Goal: Register for event/course

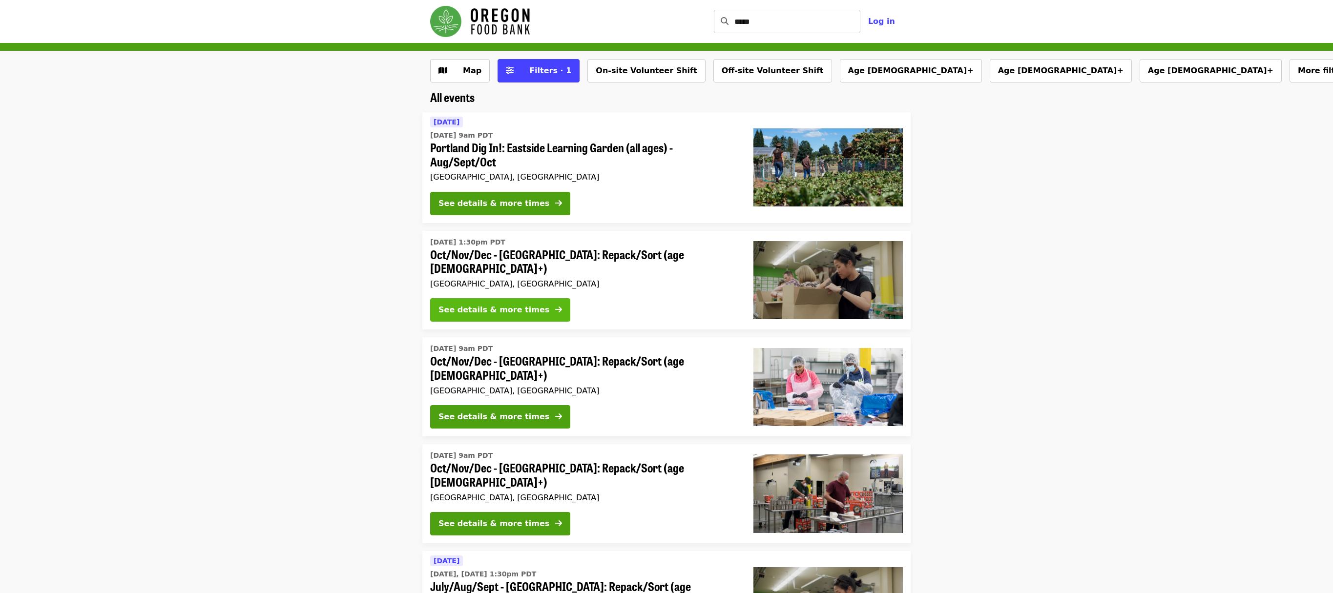
click at [506, 308] on div "See details & more times" at bounding box center [493, 310] width 111 height 12
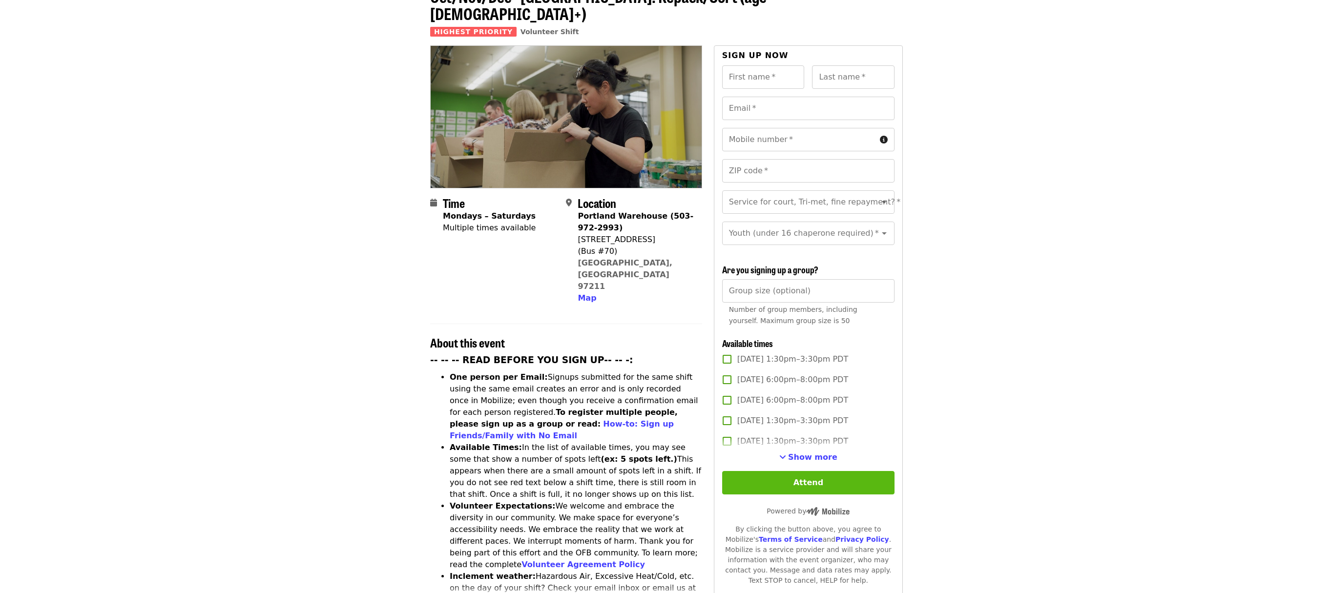
scroll to position [113, 0]
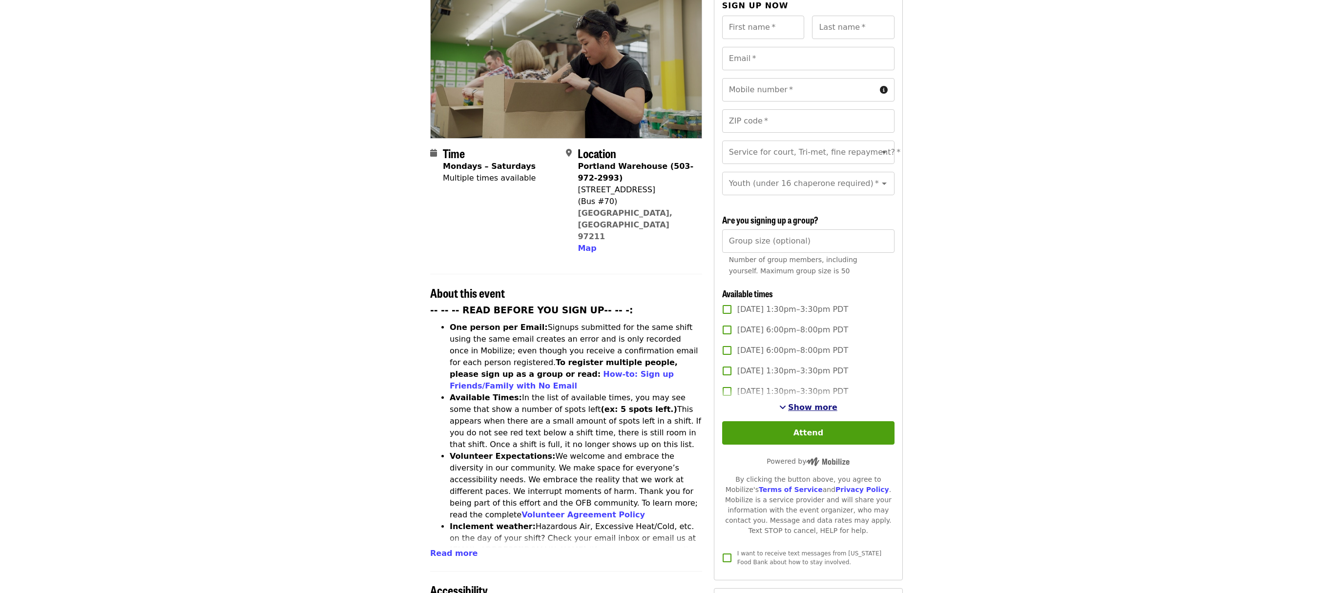
click at [803, 403] on span "Show more" at bounding box center [812, 407] width 49 height 9
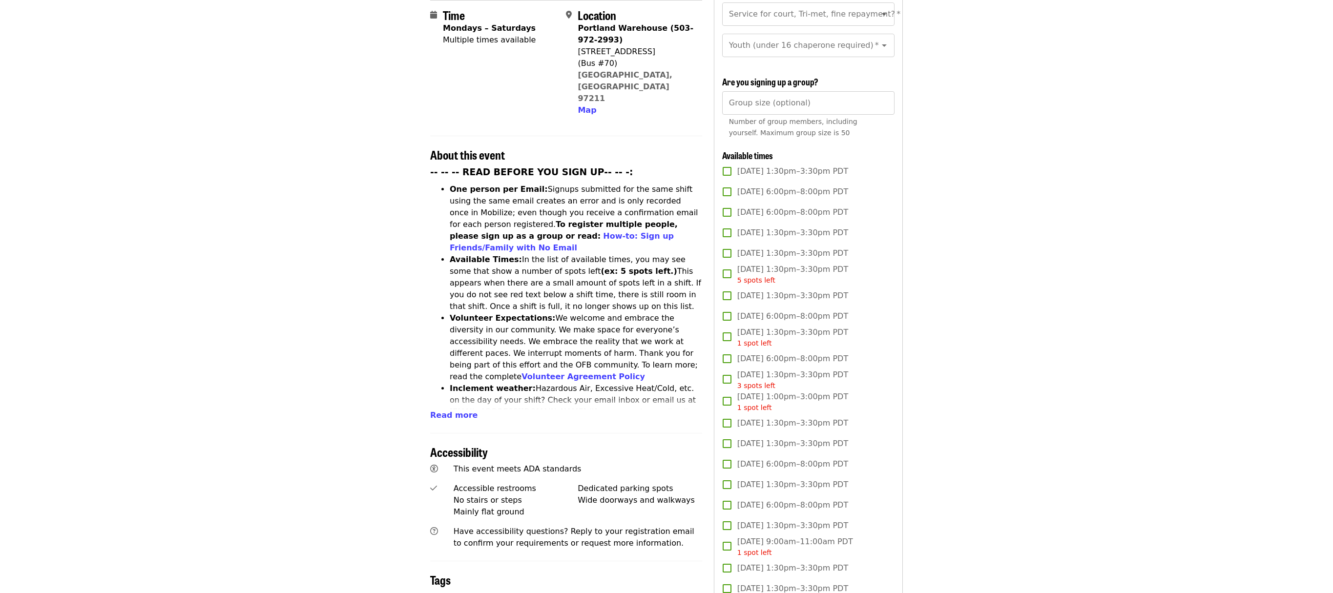
scroll to position [0, 0]
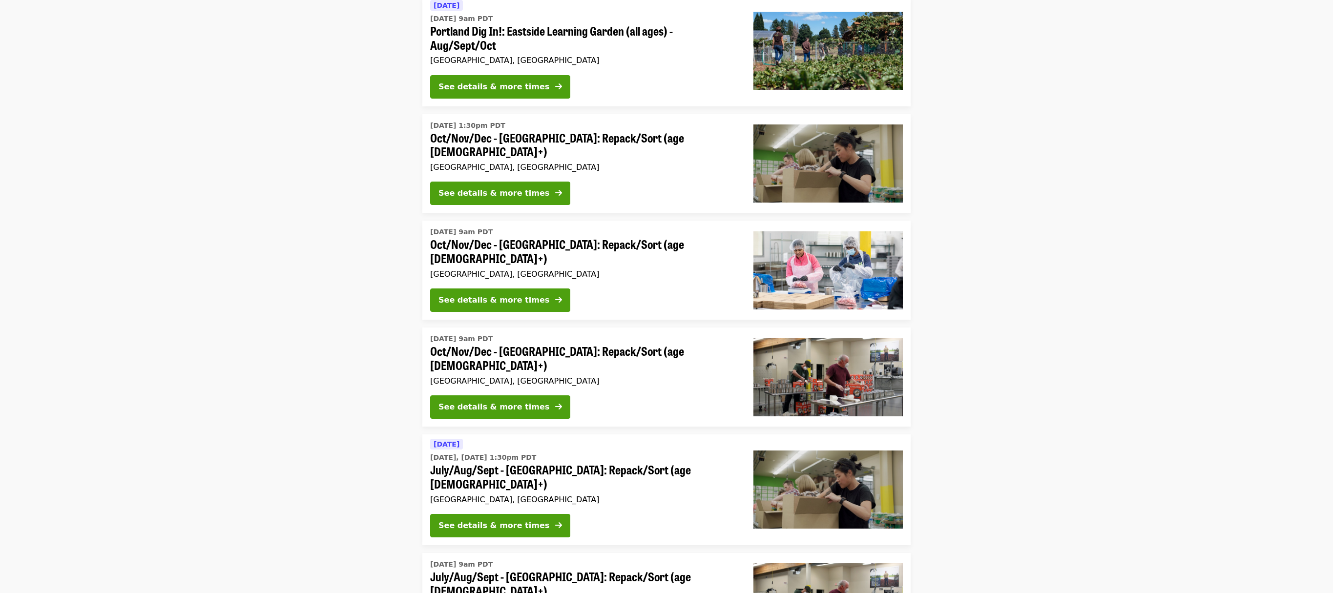
scroll to position [137, 0]
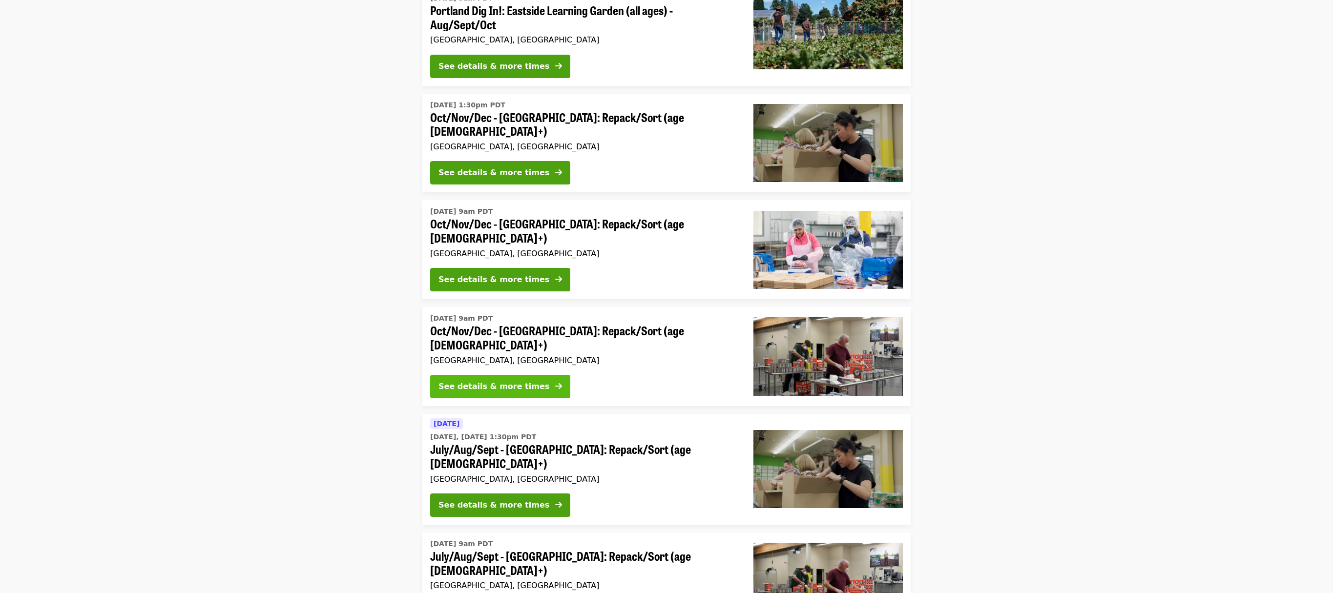
click at [522, 381] on div "See details & more times" at bounding box center [493, 387] width 111 height 12
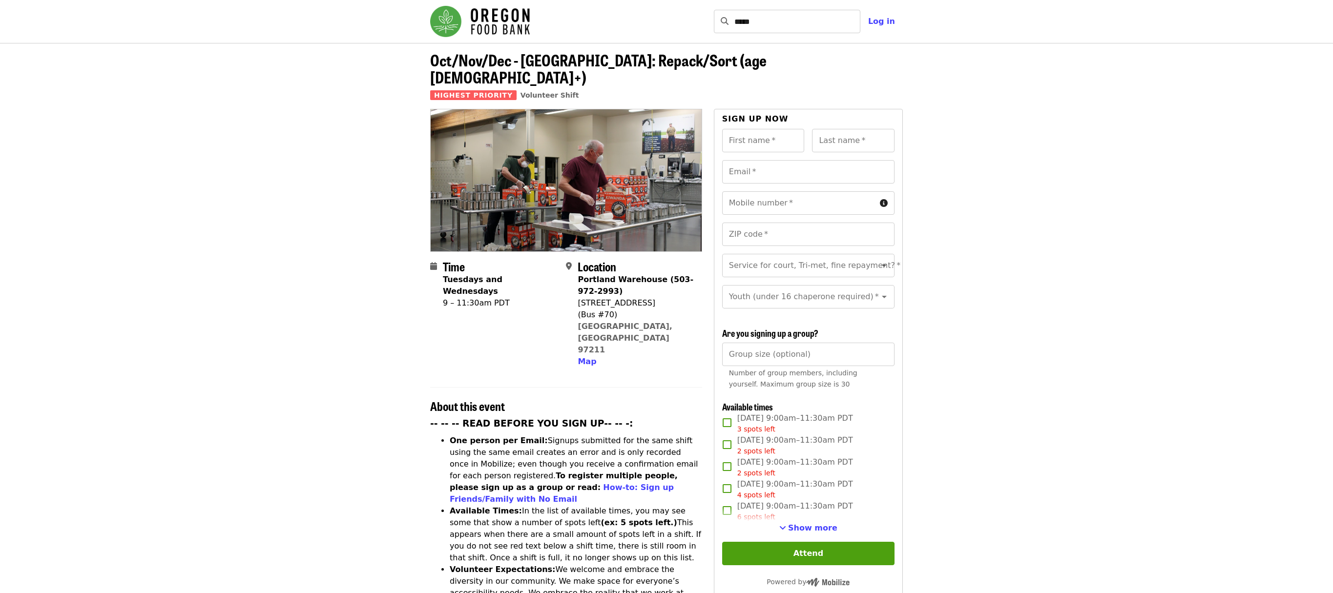
scroll to position [2, 0]
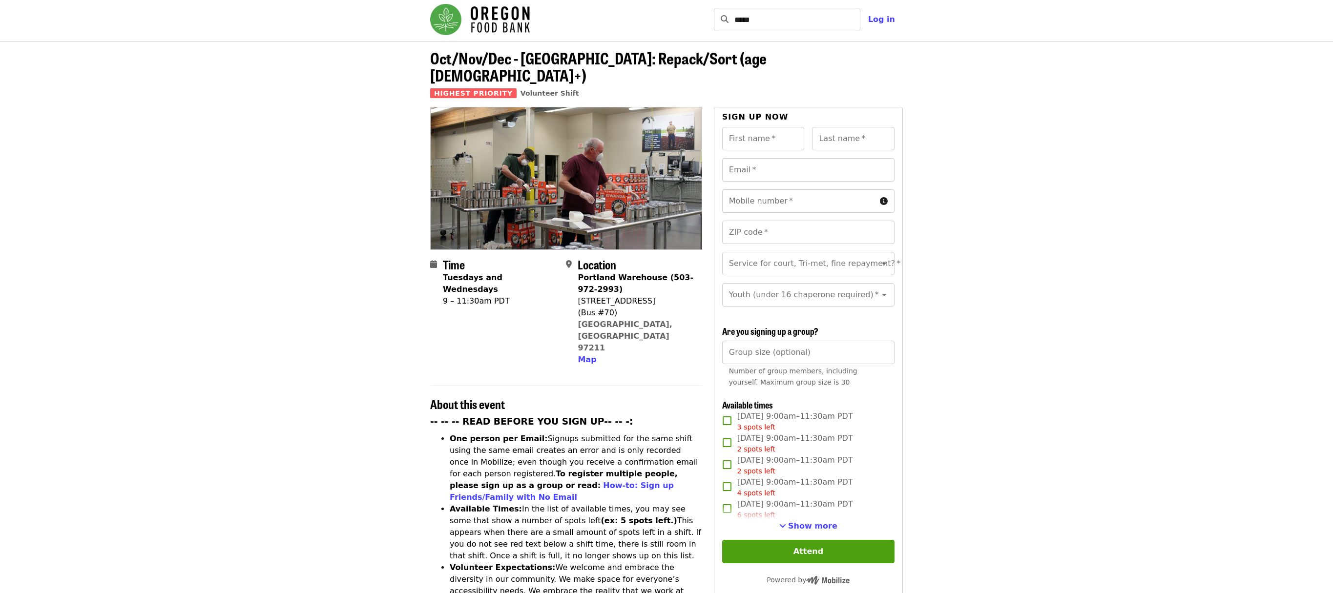
click at [806, 521] on span "Show more" at bounding box center [812, 525] width 49 height 9
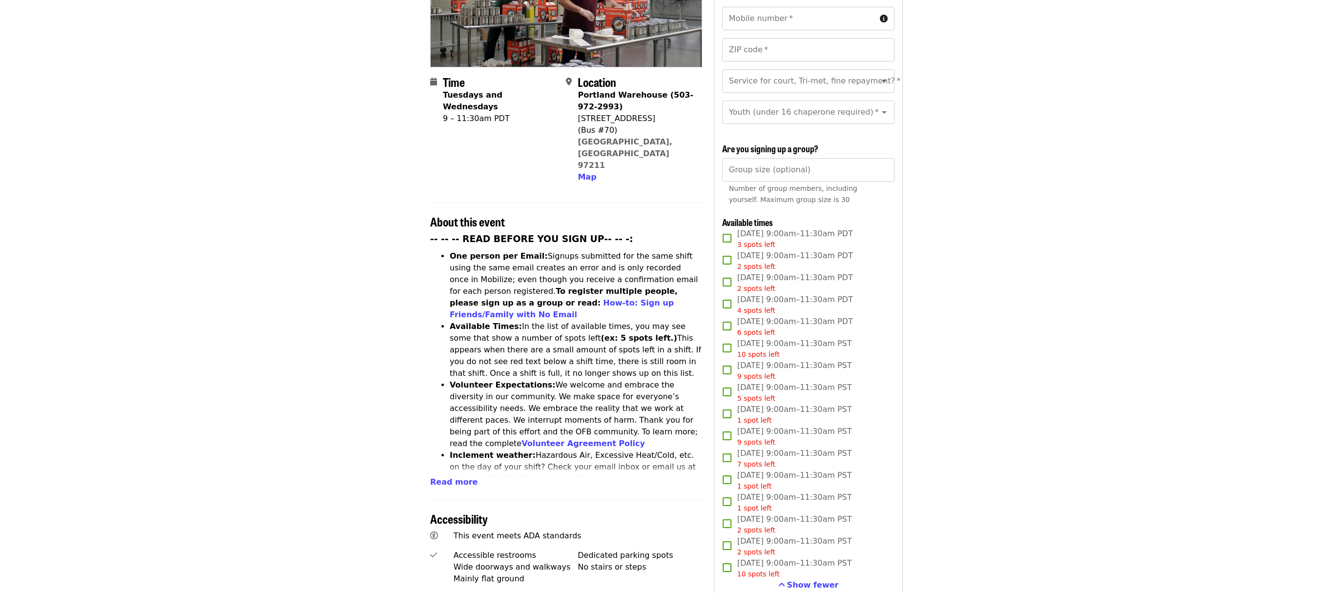
scroll to position [0, 0]
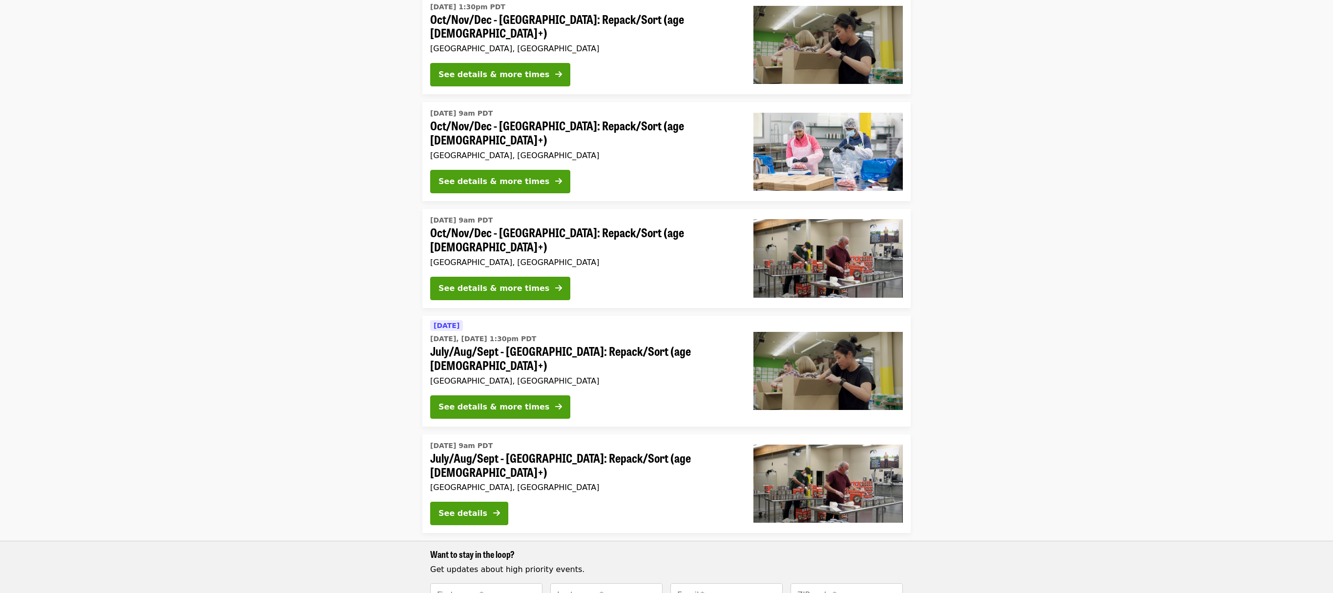
scroll to position [237, 0]
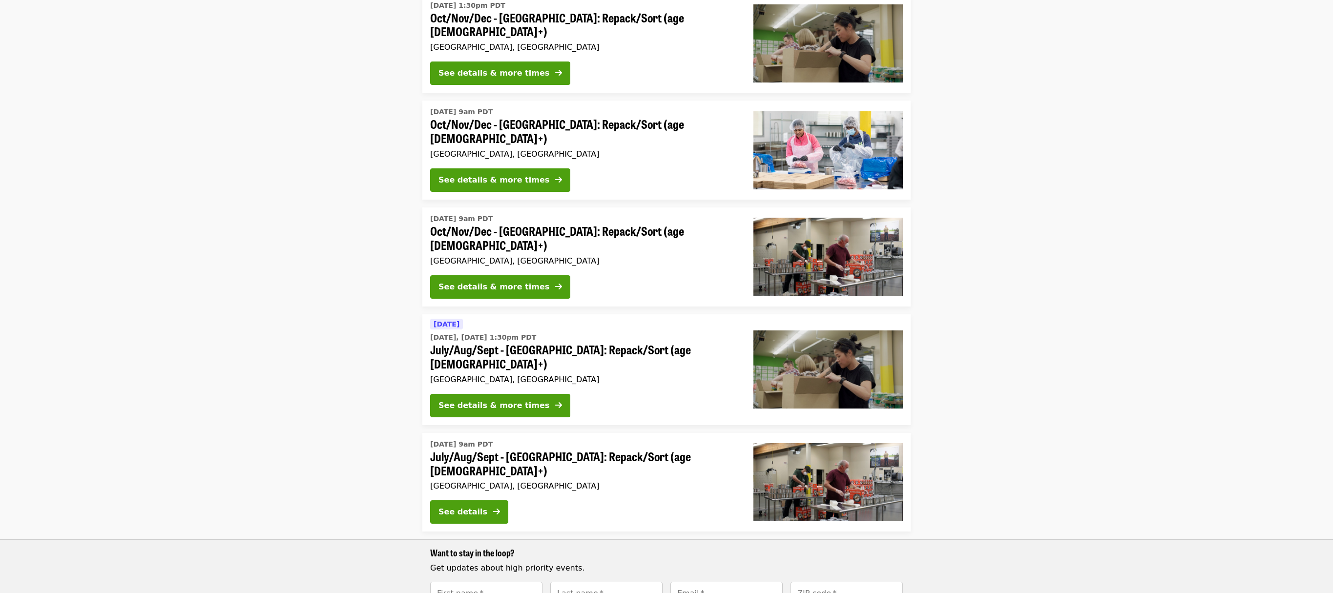
click at [483, 506] on div "See details" at bounding box center [462, 512] width 49 height 12
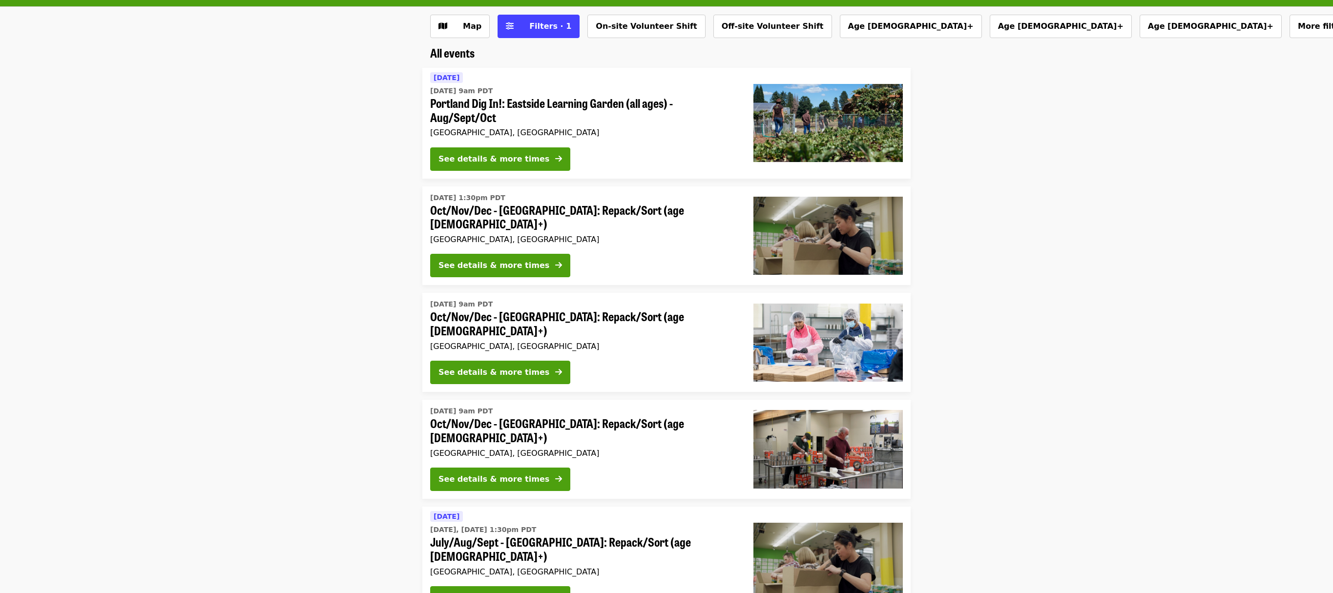
scroll to position [42, 0]
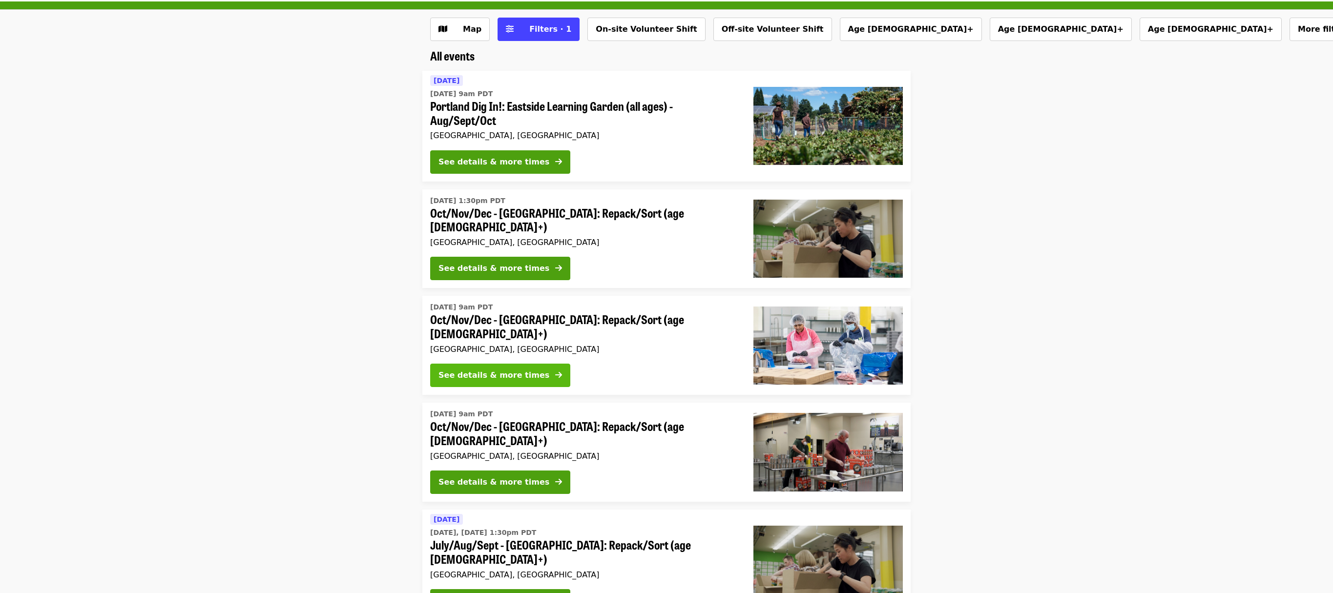
click at [530, 370] on div "See details & more times" at bounding box center [493, 376] width 111 height 12
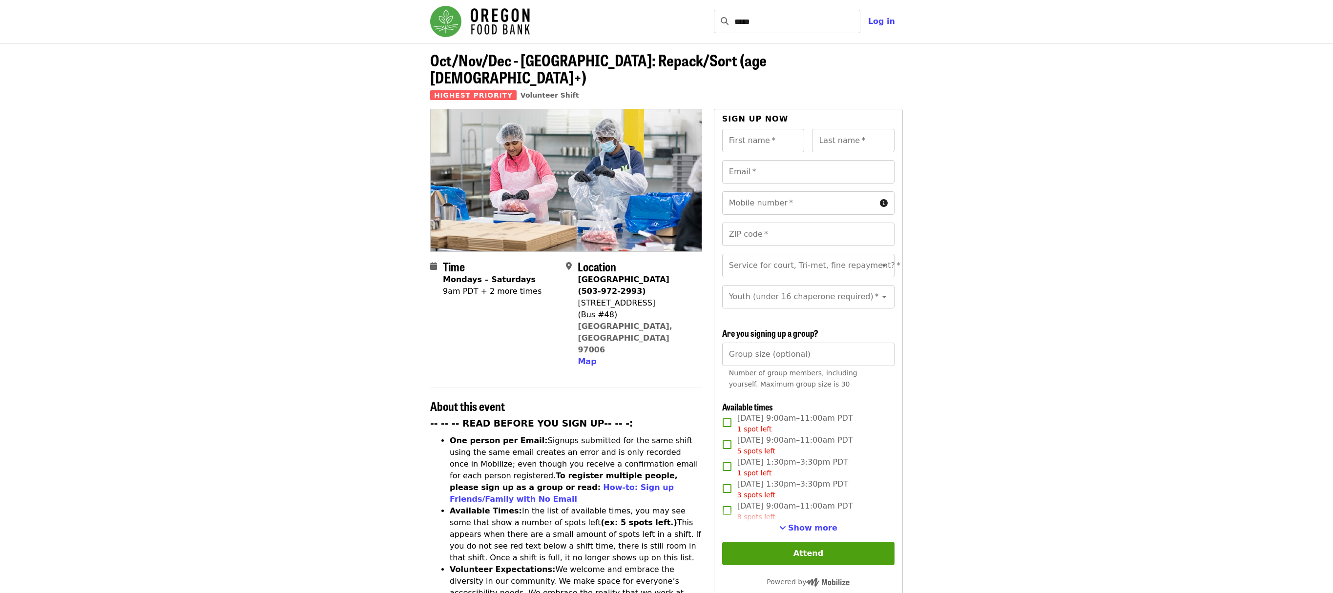
scroll to position [80, 0]
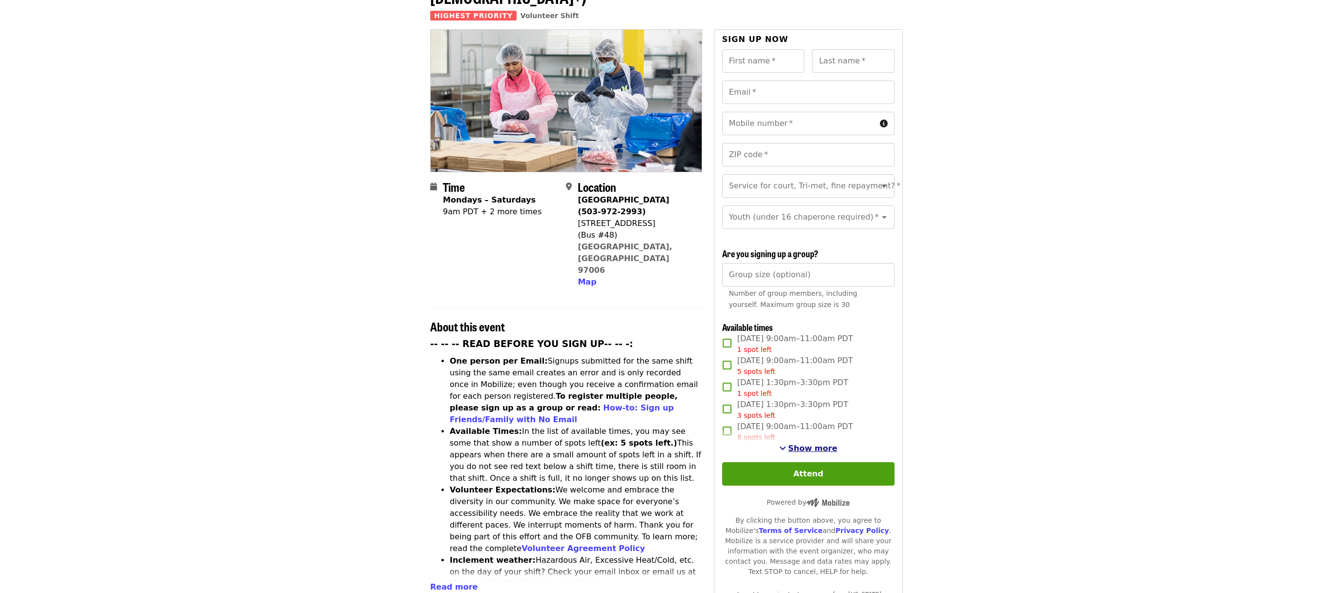
click at [806, 444] on span "Show more" at bounding box center [812, 448] width 49 height 9
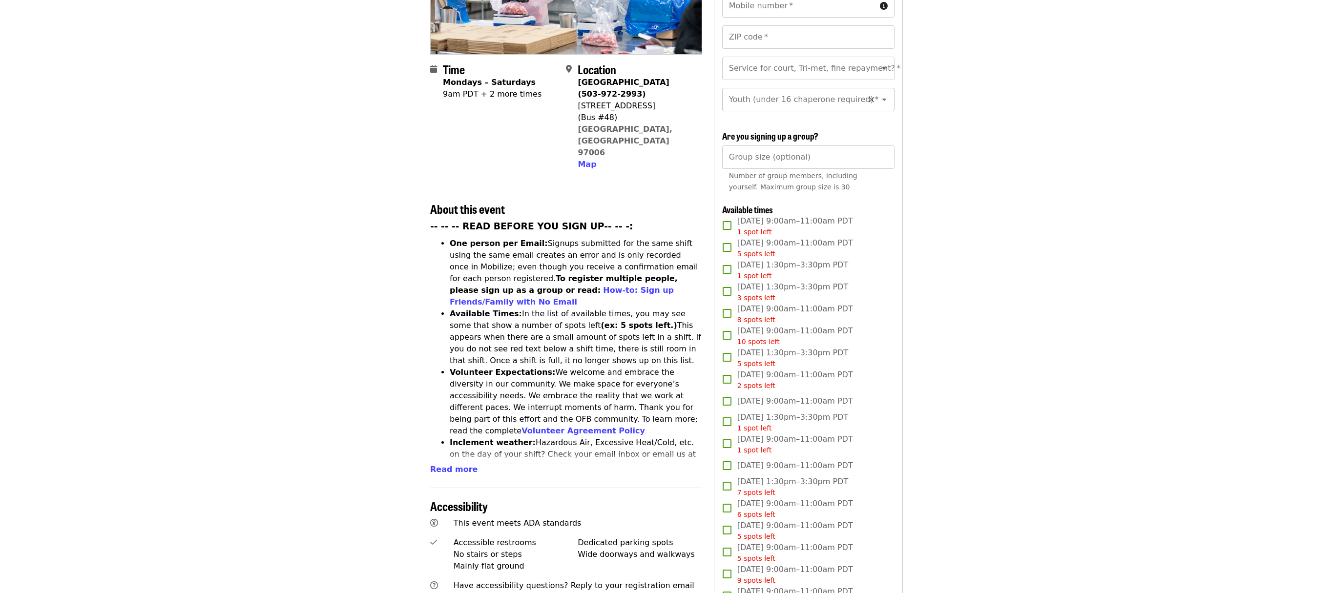
scroll to position [0, 0]
